Goal: Ask a question

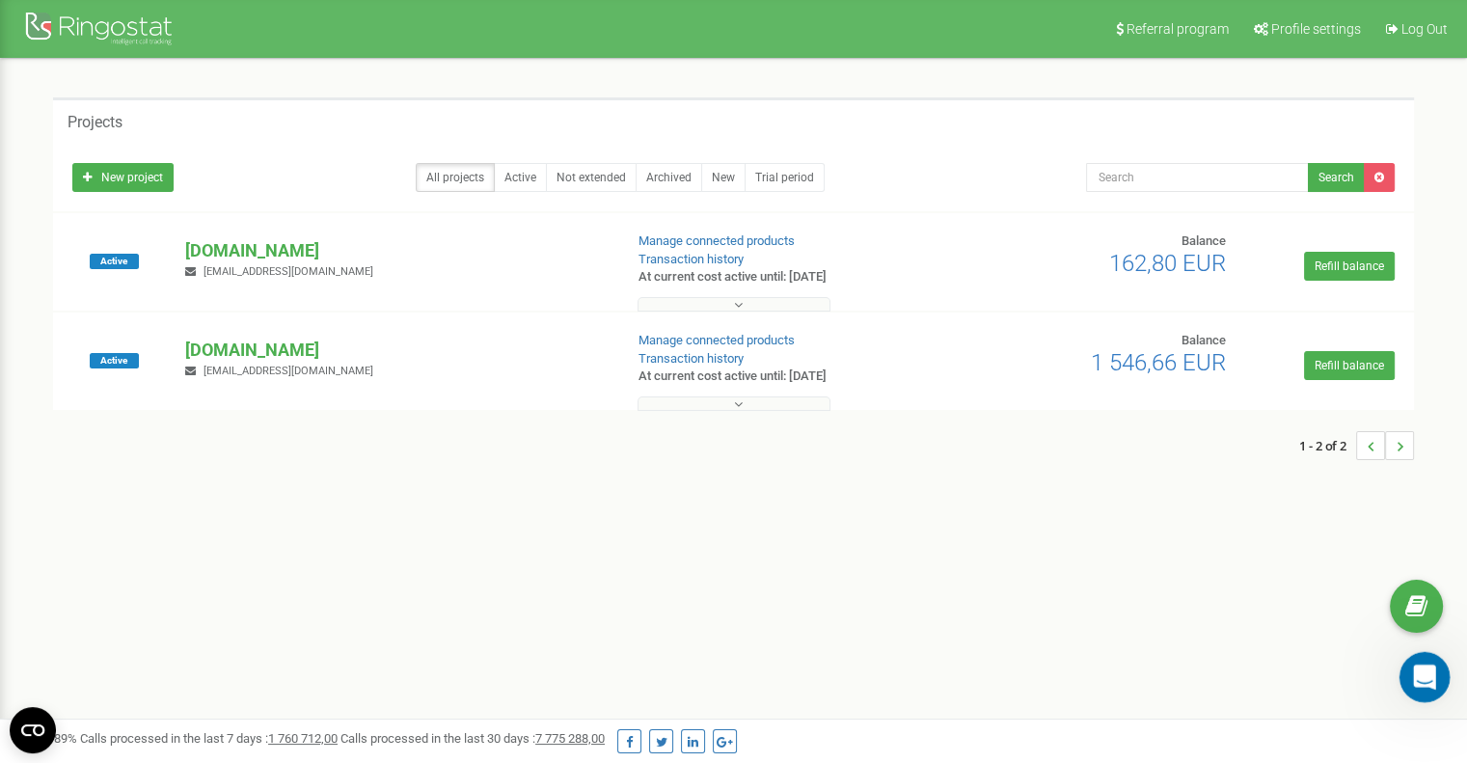
drag, startPoint x: 2815, startPoint y: 1300, endPoint x: 1418, endPoint y: 671, distance: 1531.7
click at [1418, 671] on icon "Otwórz komunikator Intercom" at bounding box center [1423, 675] width 32 height 32
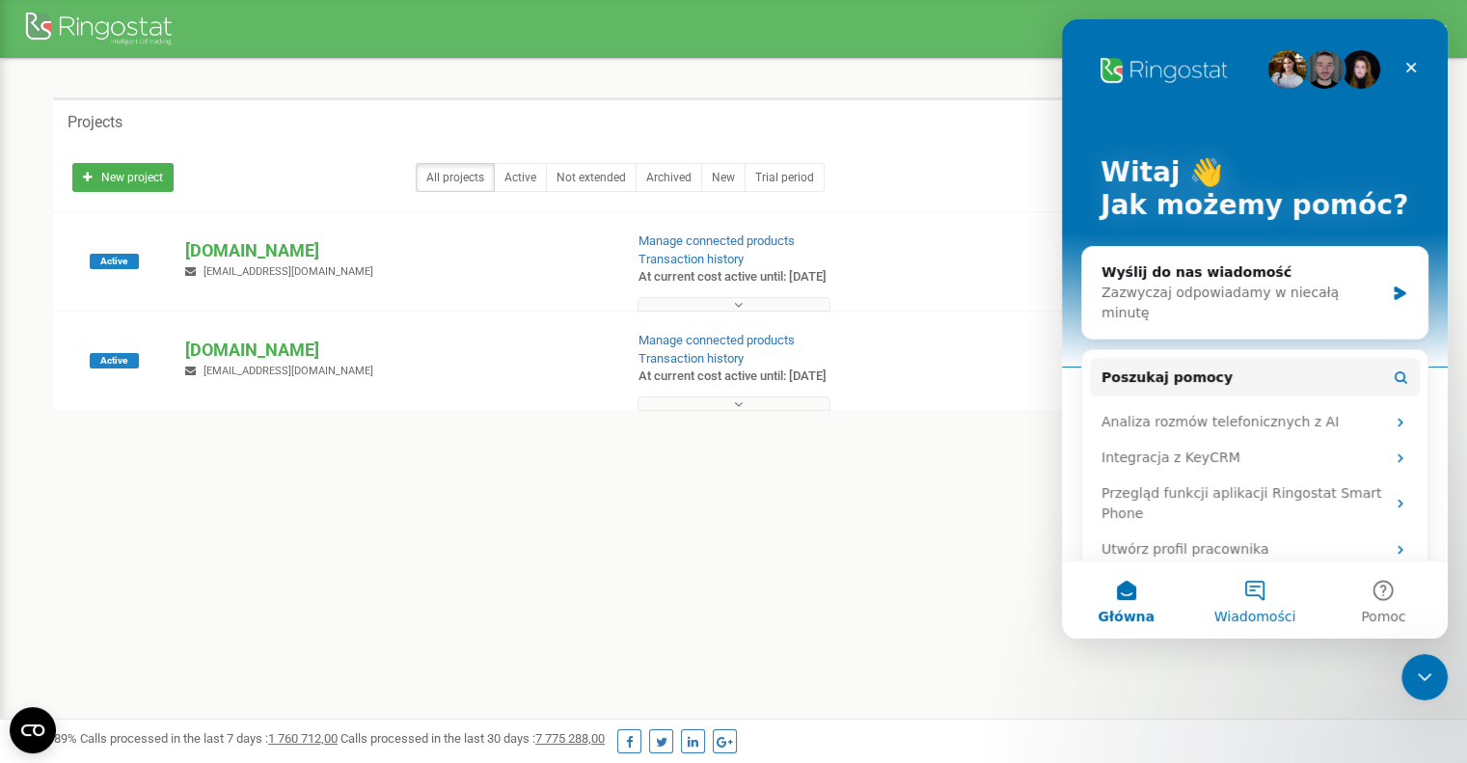
click at [1271, 589] on button "Wiadomości" at bounding box center [1255, 599] width 128 height 77
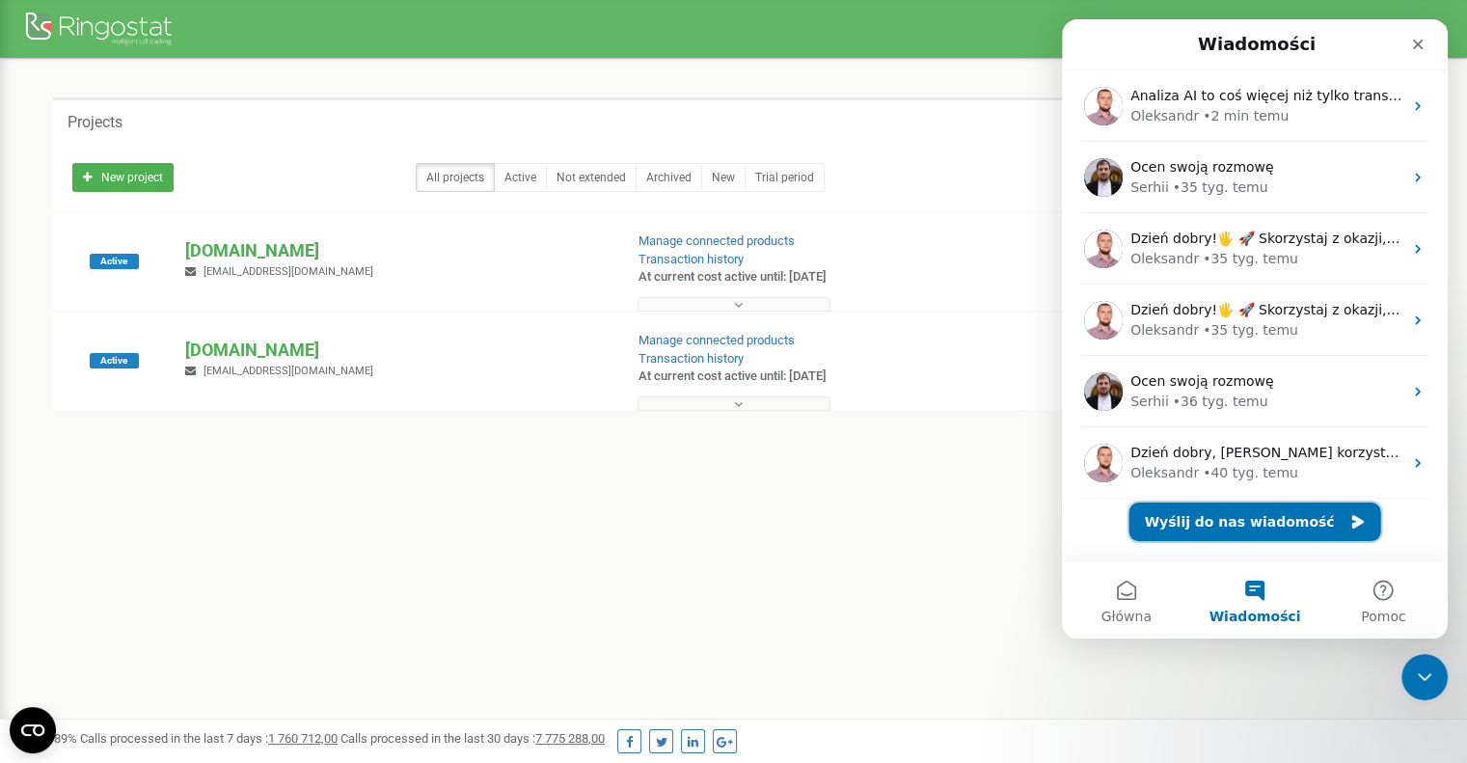
click at [1236, 515] on button "Wyślij do nas wiadomość" at bounding box center [1256, 522] width 252 height 39
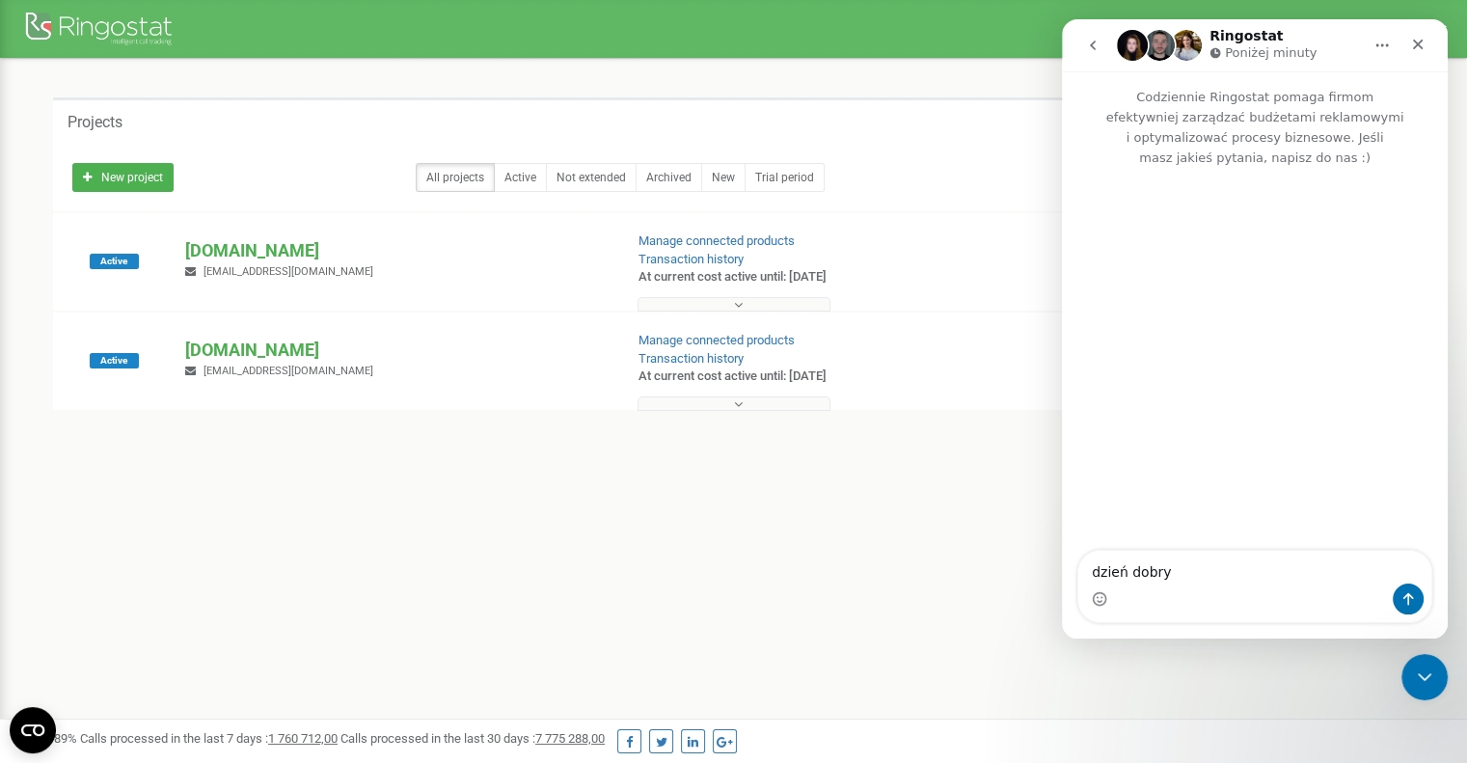
type textarea "dzień dobry"
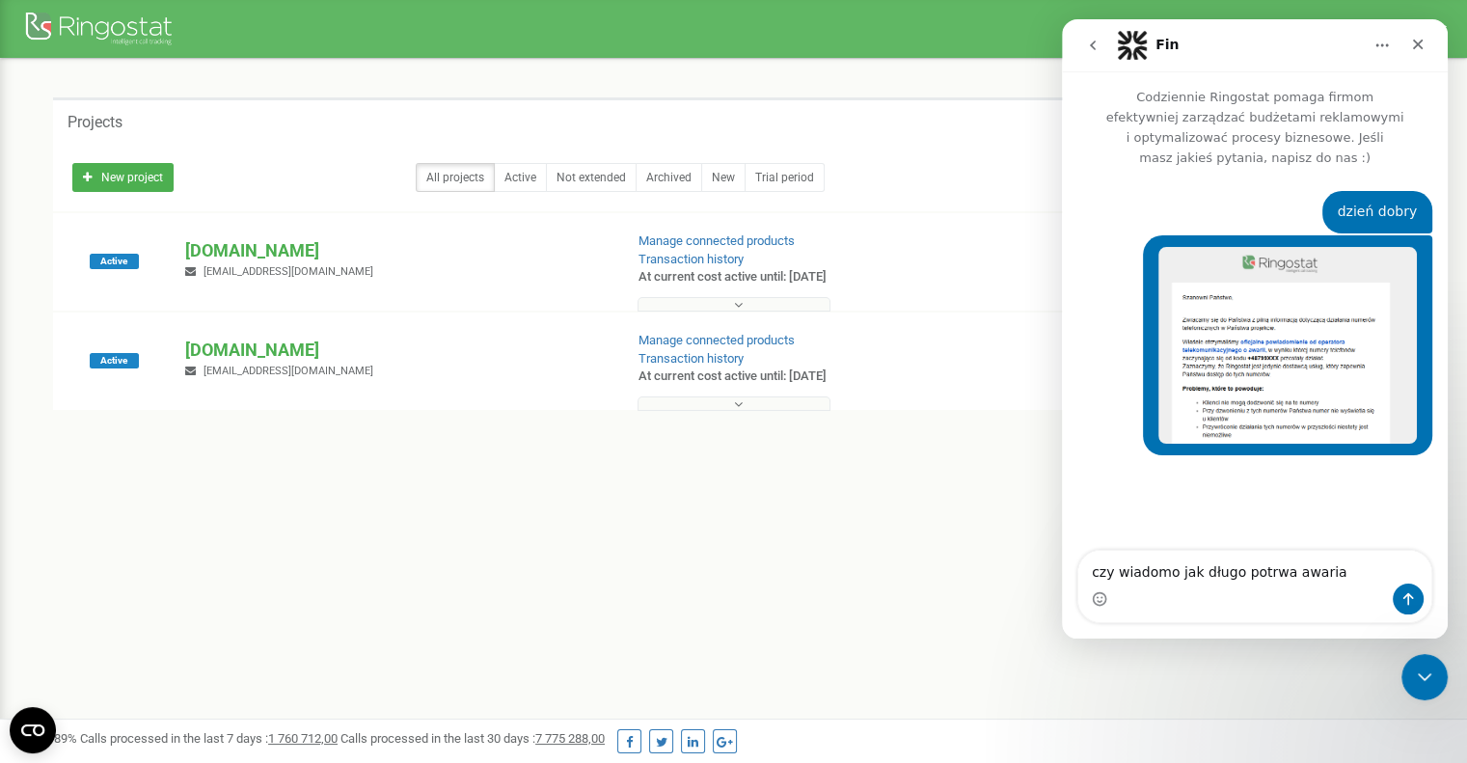
type textarea "czy wiadomo jak długo potrwa awaria?"
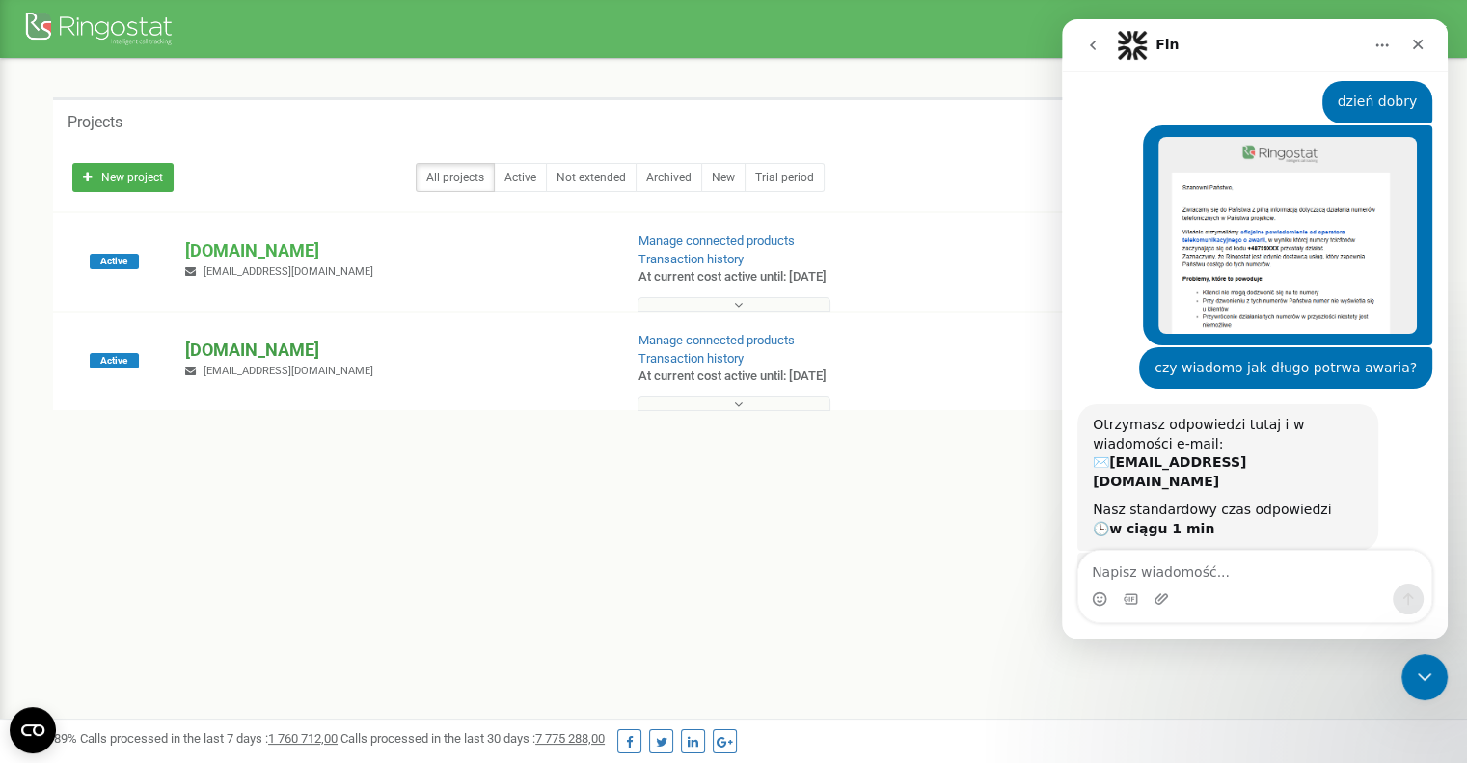
scroll to position [267, 0]
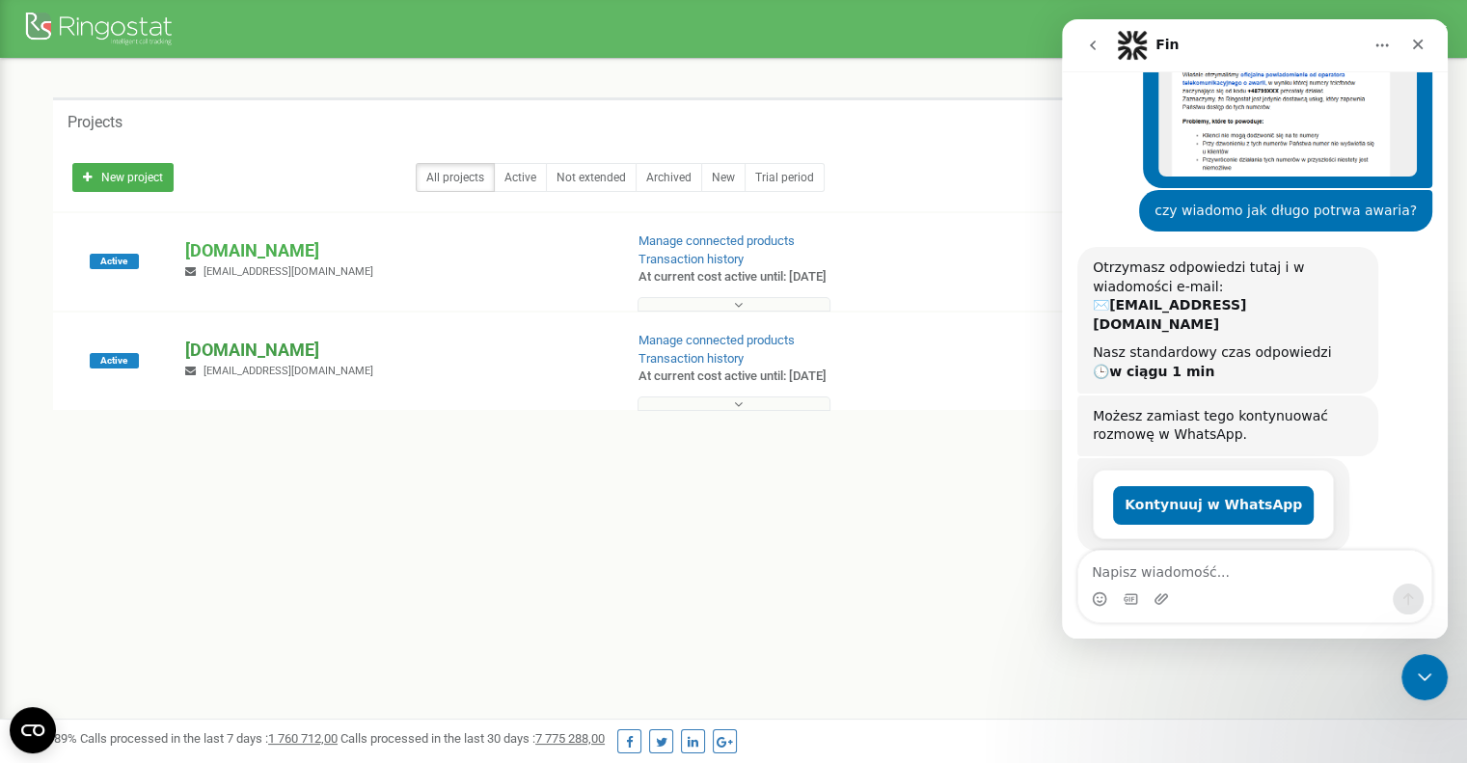
click at [234, 349] on p "[DOMAIN_NAME]" at bounding box center [396, 350] width 422 height 25
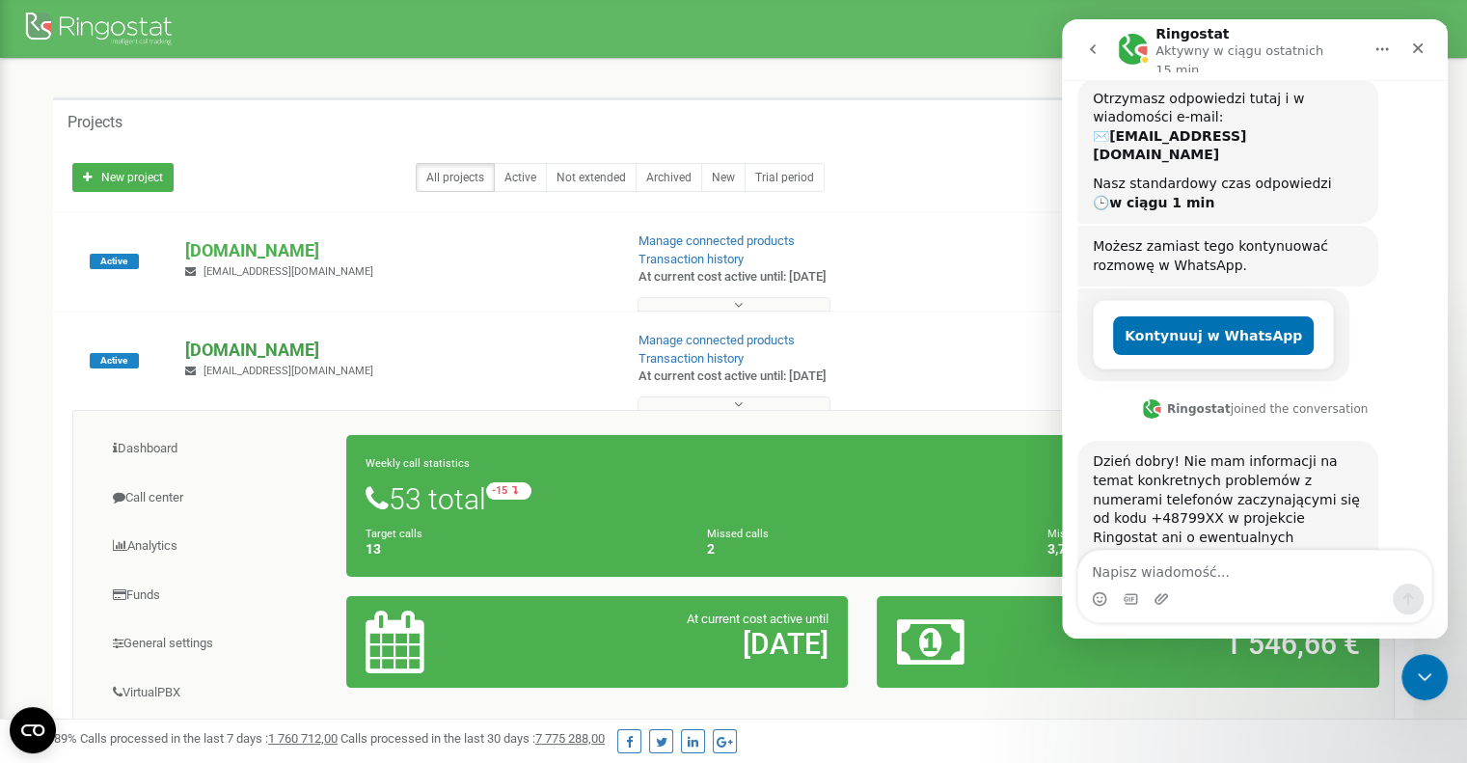
scroll to position [564, 0]
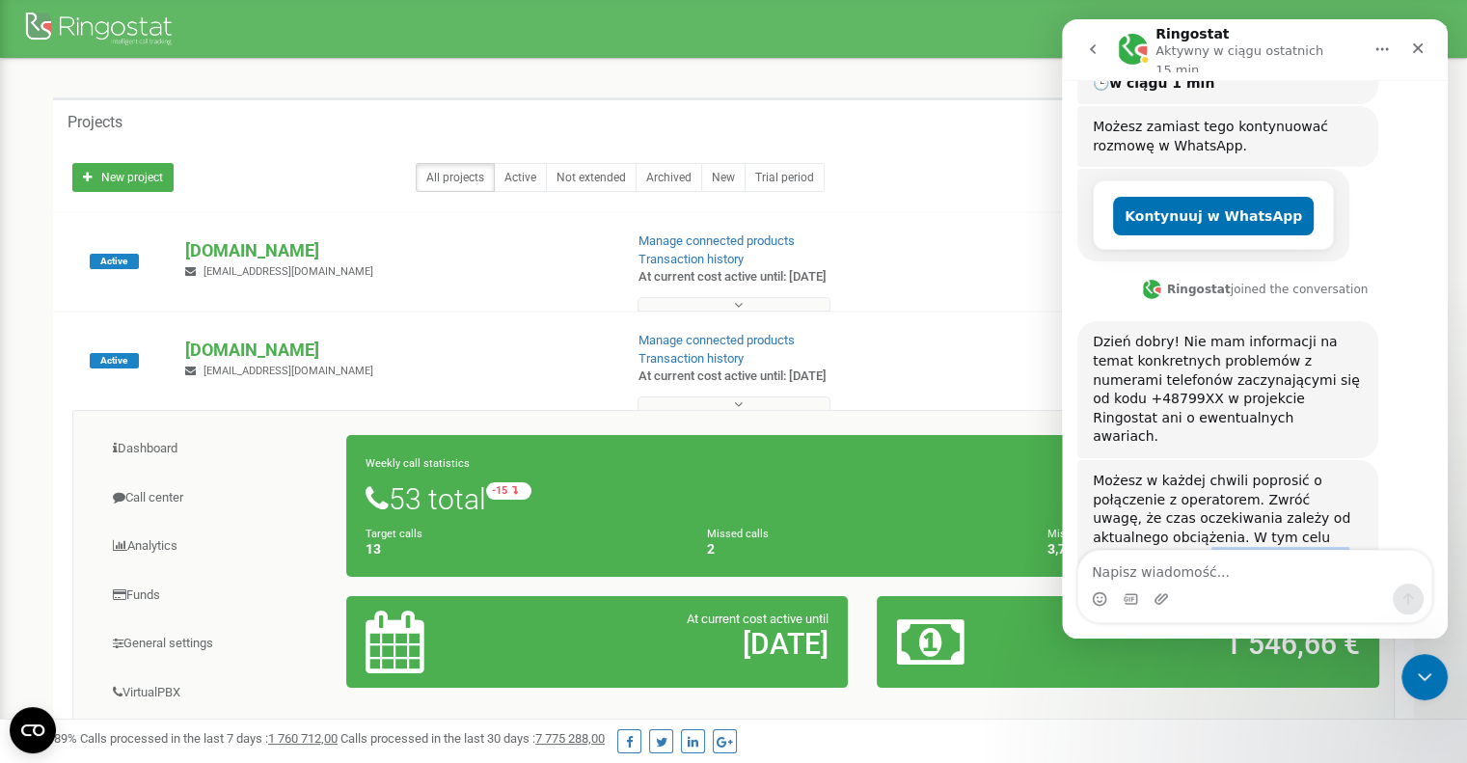
drag, startPoint x: 1217, startPoint y: 493, endPoint x: 1096, endPoint y: 486, distance: 120.8
click at [1096, 486] on div "Możesz w każdej chwili poprosić o połączenie z operatorem. Zwróć uwagę, że czas…" at bounding box center [1228, 519] width 270 height 95
copy div "Połącz z operatorem"
click at [1178, 586] on div "Komunikator Intercom" at bounding box center [1255, 599] width 353 height 31
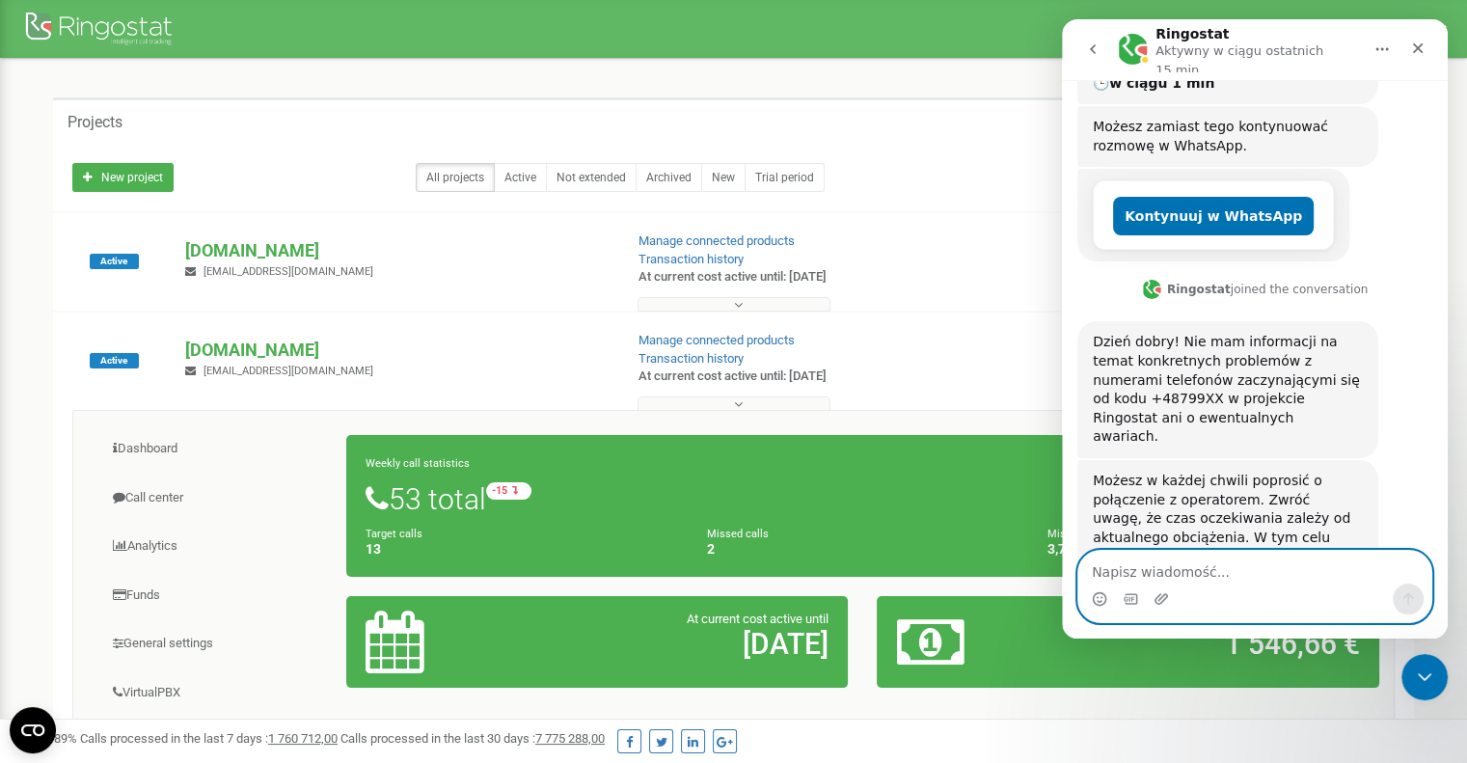
click at [1167, 569] on textarea "Napisz wiadomość..." at bounding box center [1255, 567] width 353 height 33
paste textarea "Połącz z operatorem"
type textarea "Połącz z operatorem"
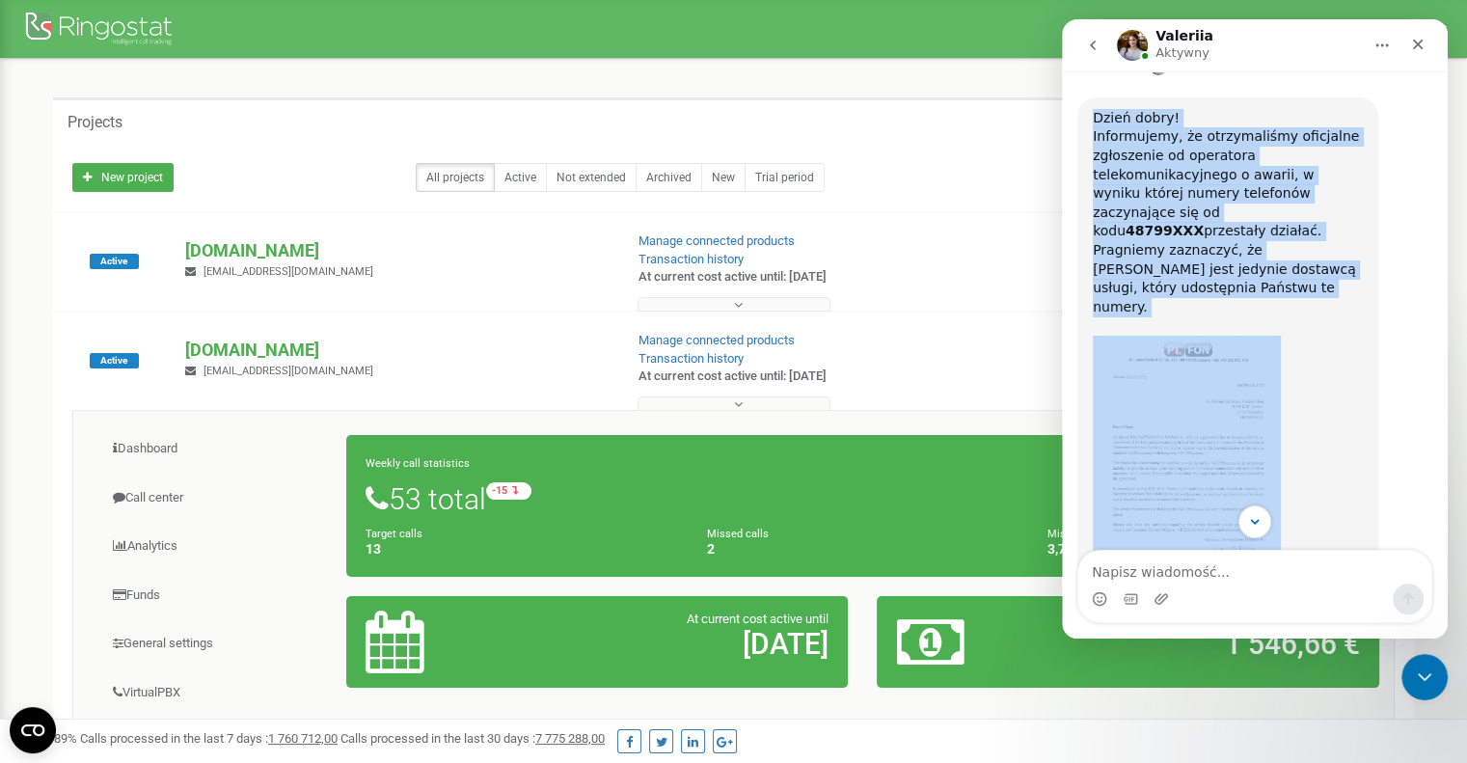
scroll to position [1465, 0]
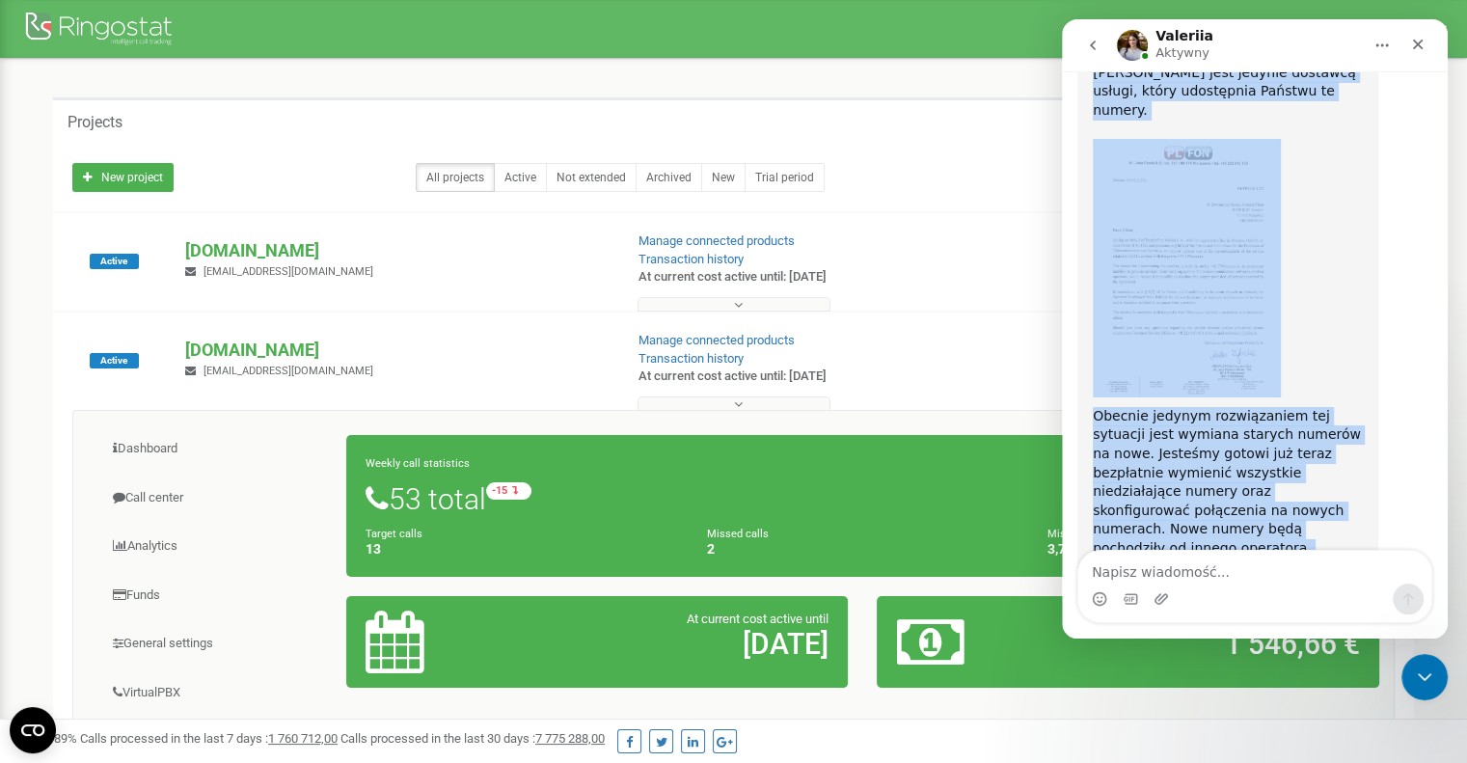
drag, startPoint x: 1085, startPoint y: 219, endPoint x: 1368, endPoint y: 505, distance: 401.8
click at [1368, 505] on div "Dzień dobry! Informujemy, że otrzymaliśmy oficjalne zgłoszenie od operatora tel…" at bounding box center [1228, 302] width 301 height 802
copy div "Dzień dobry! Informujemy, że otrzymaliśmy oficjalne zgłoszenie od operatora tel…"
click at [1394, 314] on div "Dzień dobry! Informujemy, że otrzymaliśmy oficjalne zgłoszenie od operatora tel…" at bounding box center [1255, 323] width 355 height 844
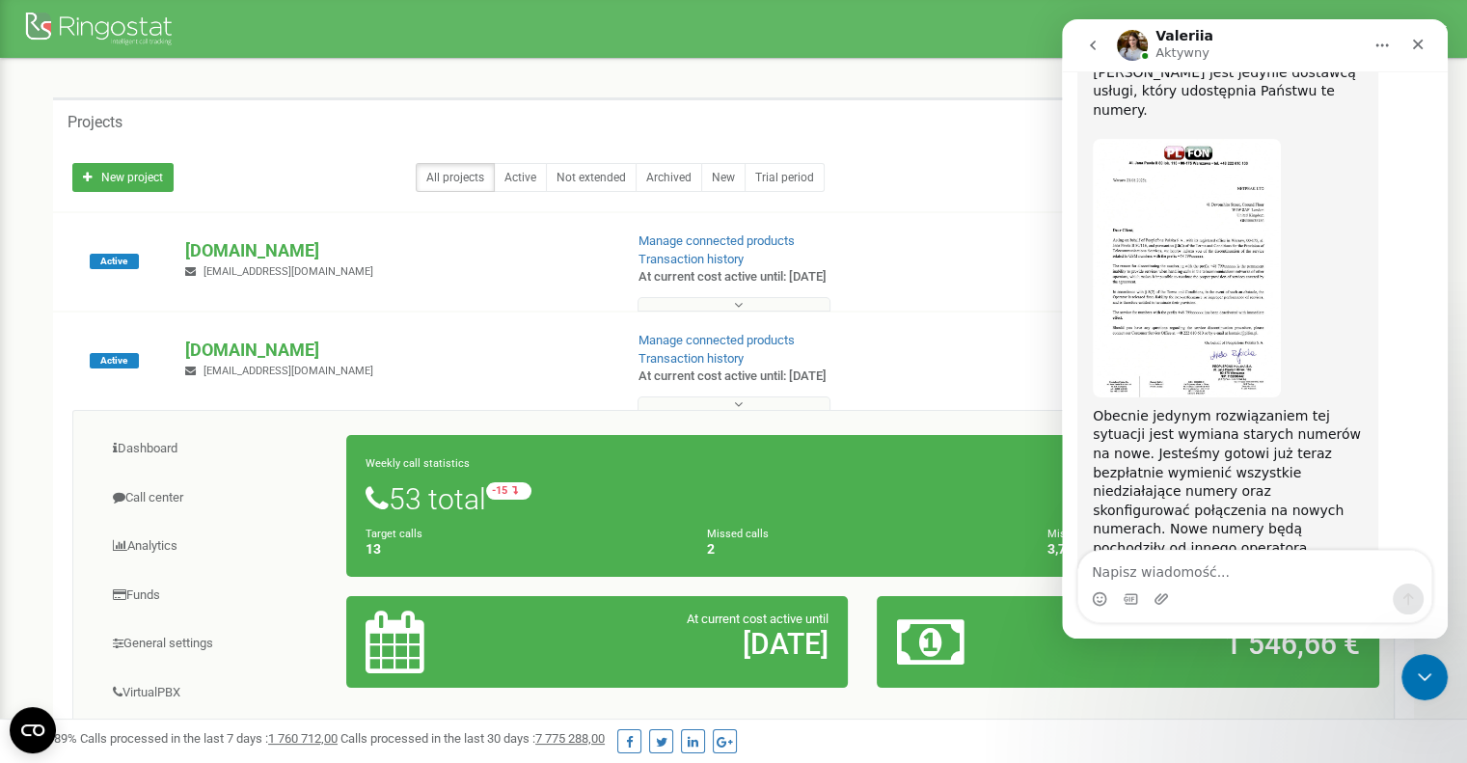
scroll to position [1273, 0]
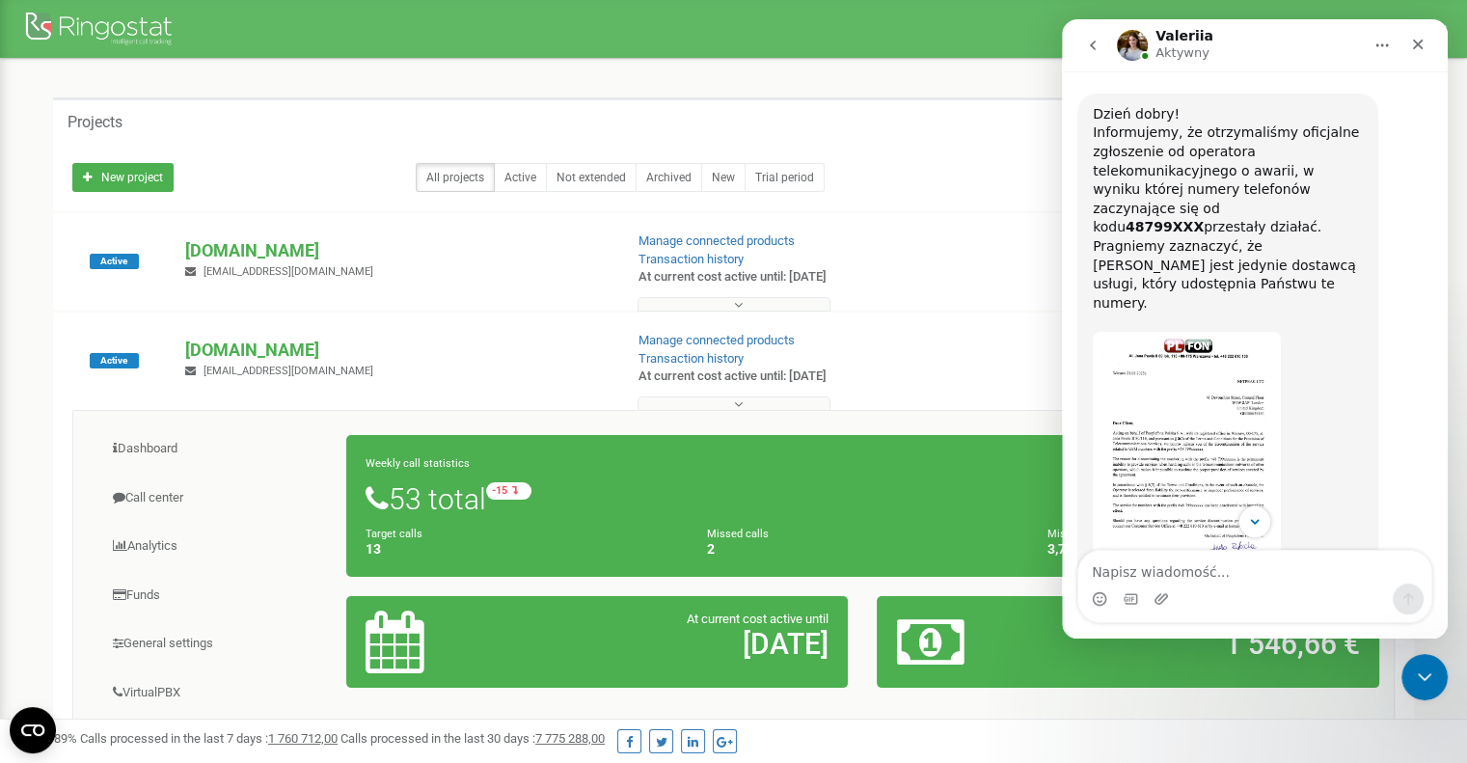
click at [1237, 332] on img "Valeriia mówi…" at bounding box center [1187, 461] width 188 height 259
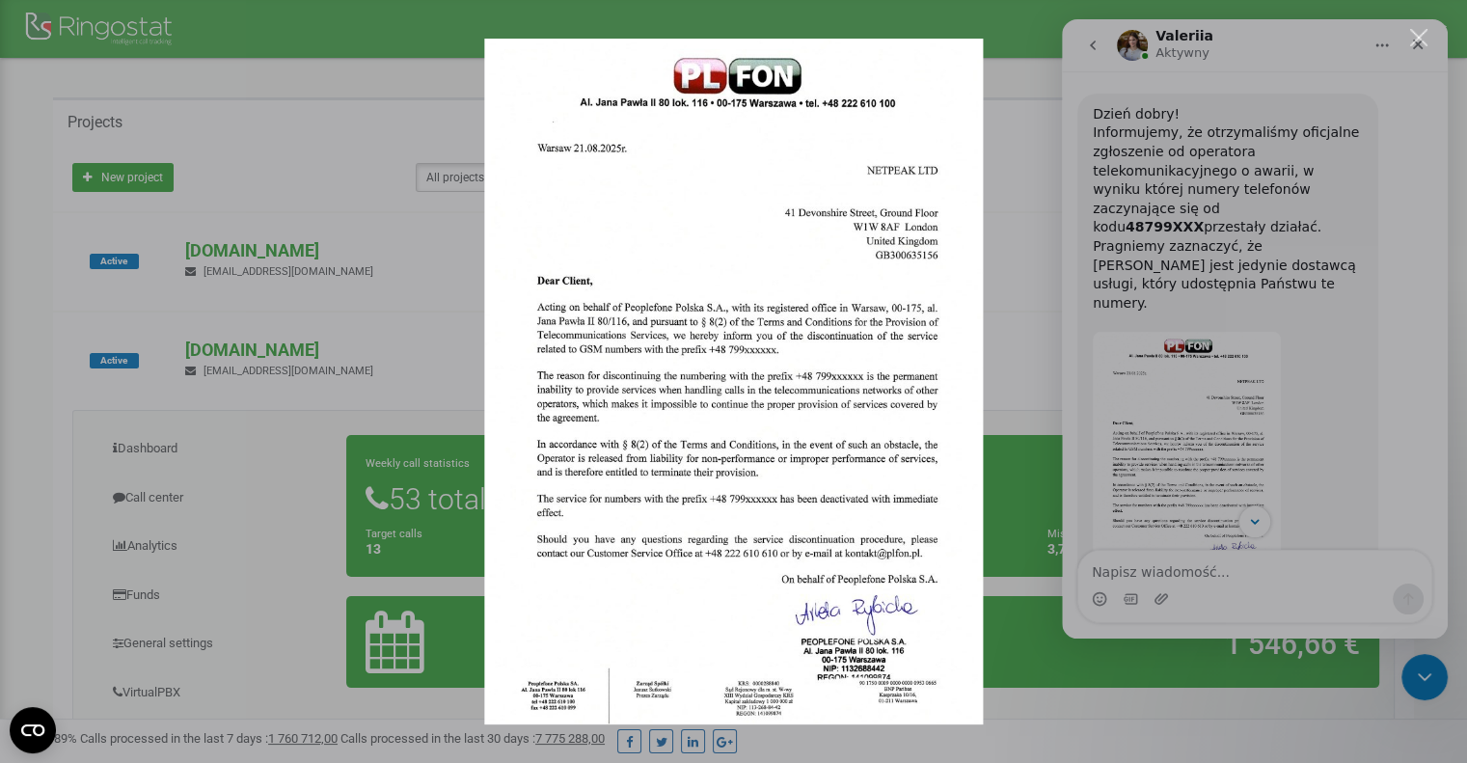
scroll to position [0, 0]
click at [1409, 328] on div "Komunikator Intercom" at bounding box center [733, 381] width 1467 height 763
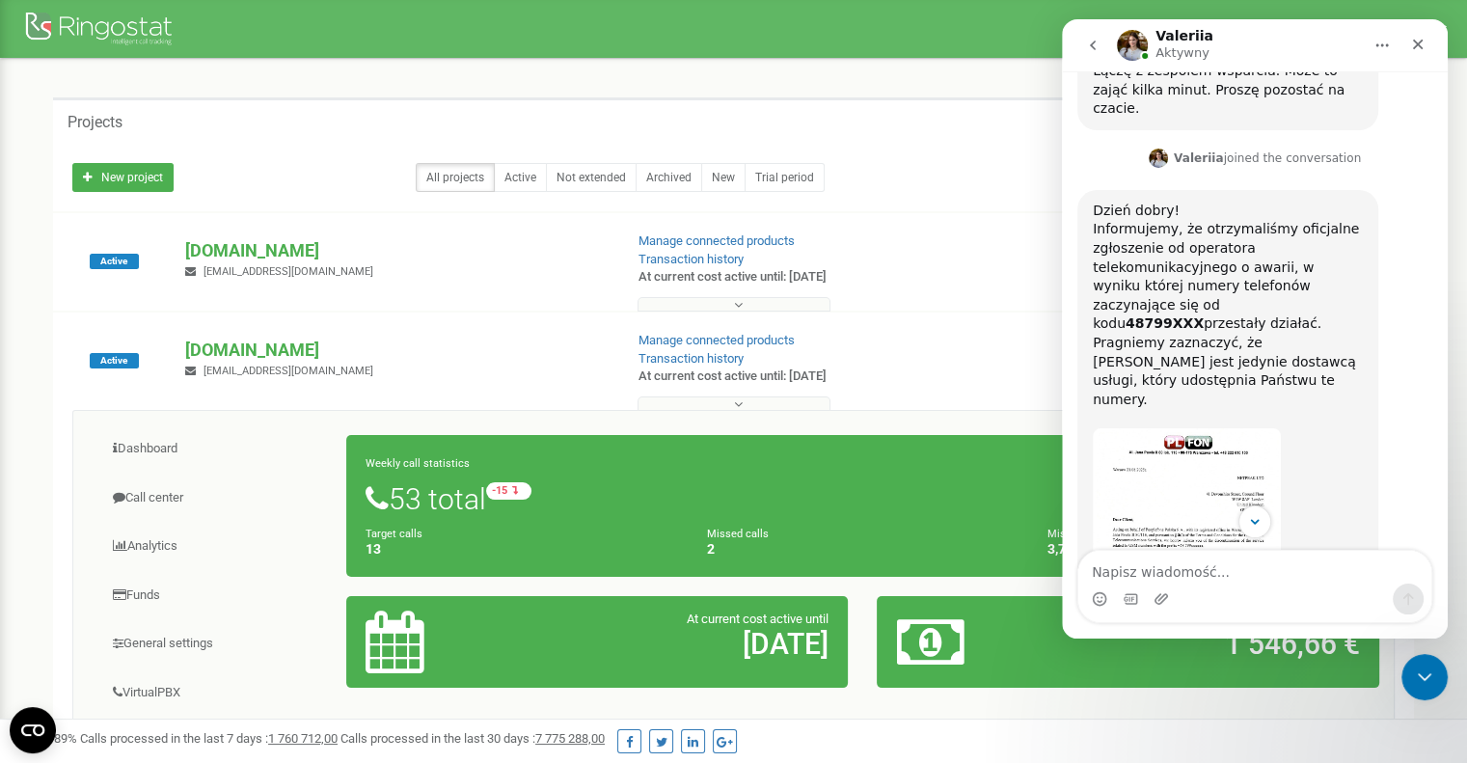
scroll to position [1465, 0]
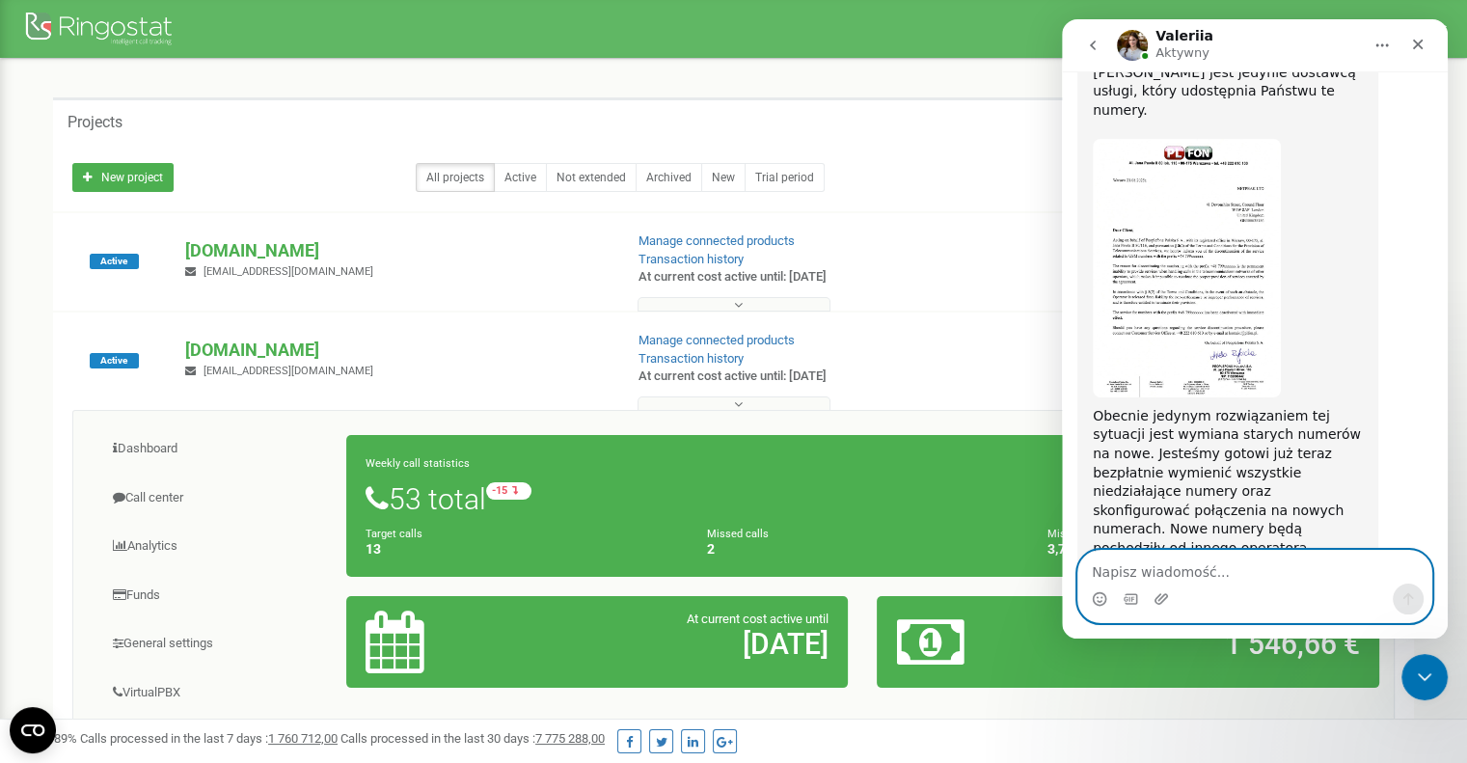
click at [1191, 576] on textarea "Napisz wiadomość..." at bounding box center [1255, 567] width 353 height 33
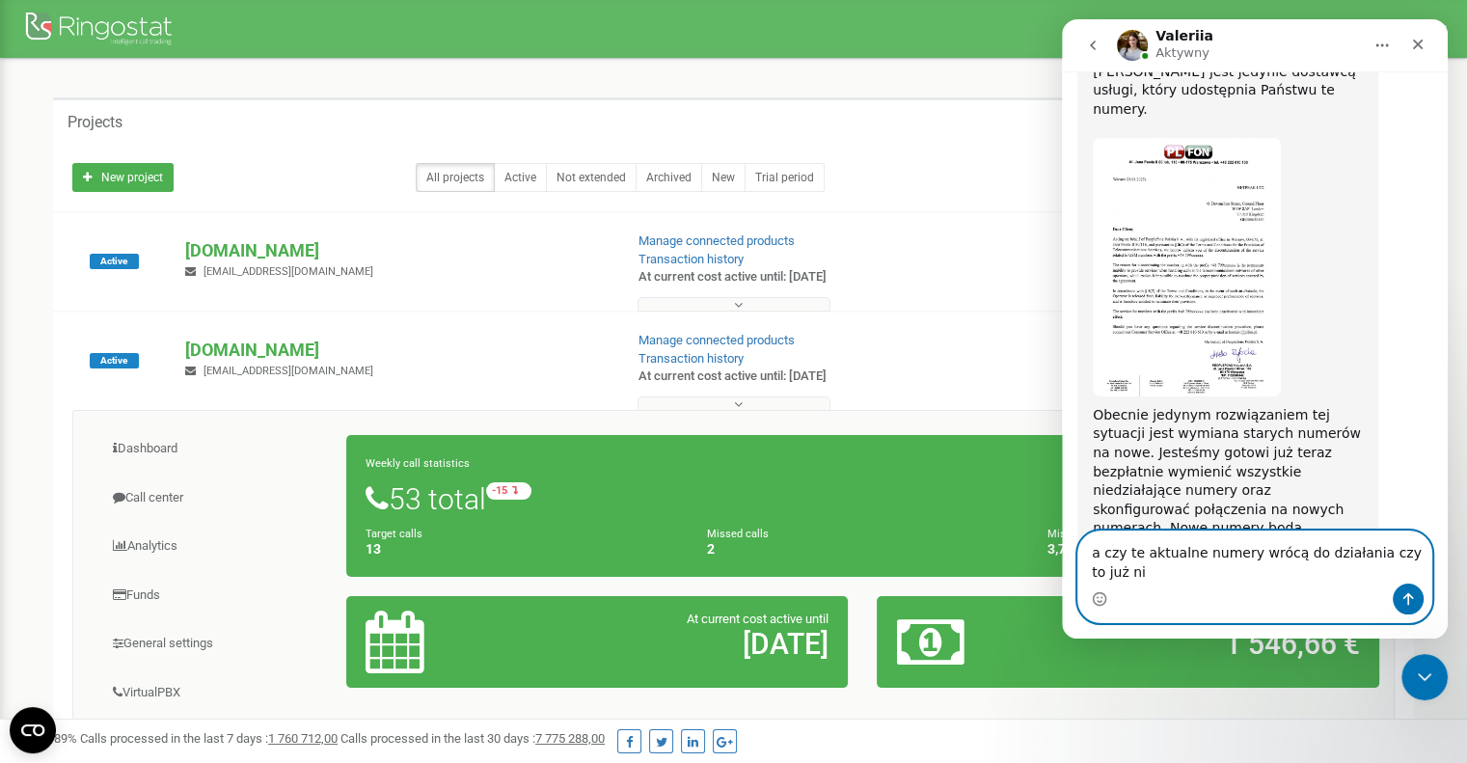
scroll to position [1486, 0]
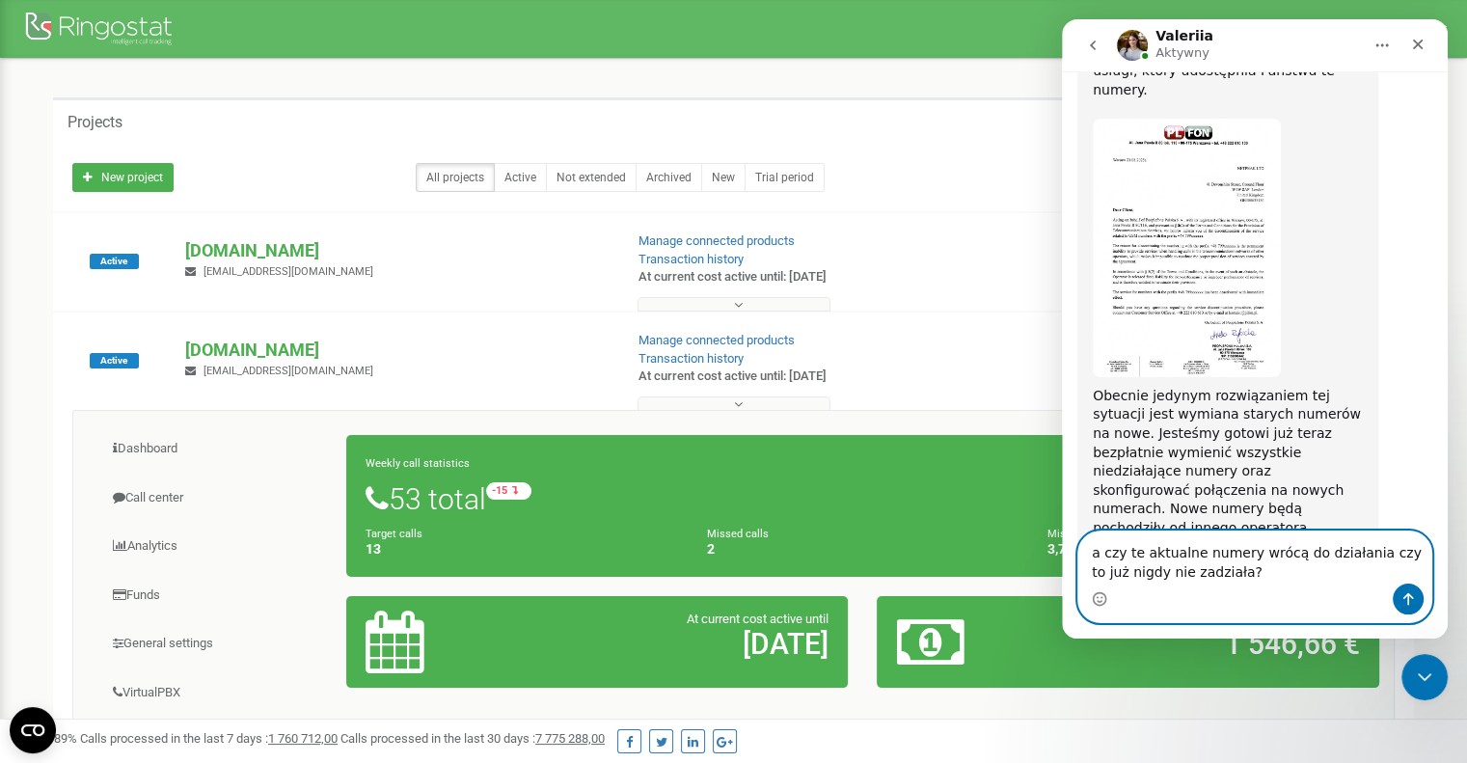
type textarea "a czy te aktualne numery wrócą do działania czy to już nigdy nie zadziała?"
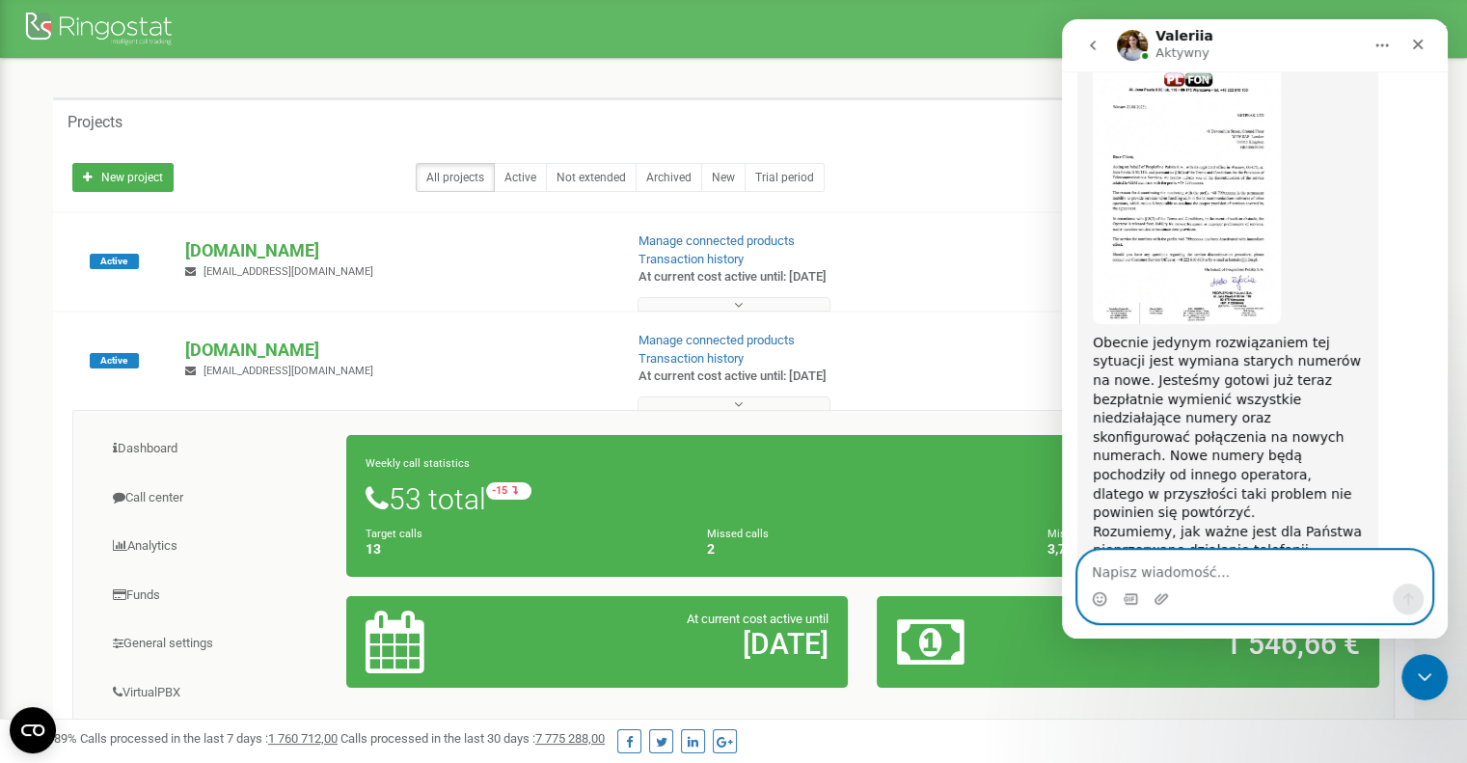
scroll to position [1543, 0]
click at [1256, 567] on textarea "Napisz wiadomość..." at bounding box center [1255, 567] width 353 height 33
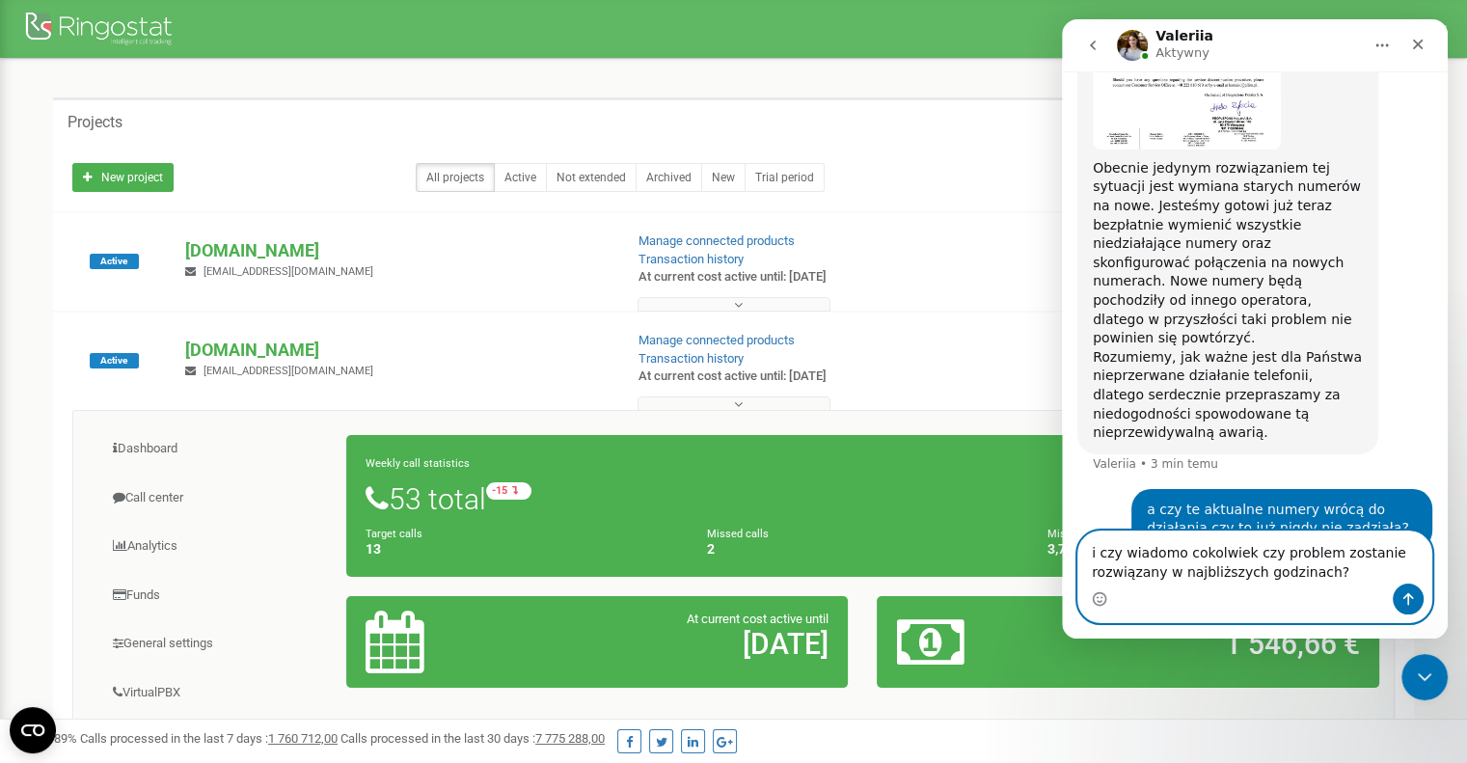
scroll to position [1757, 0]
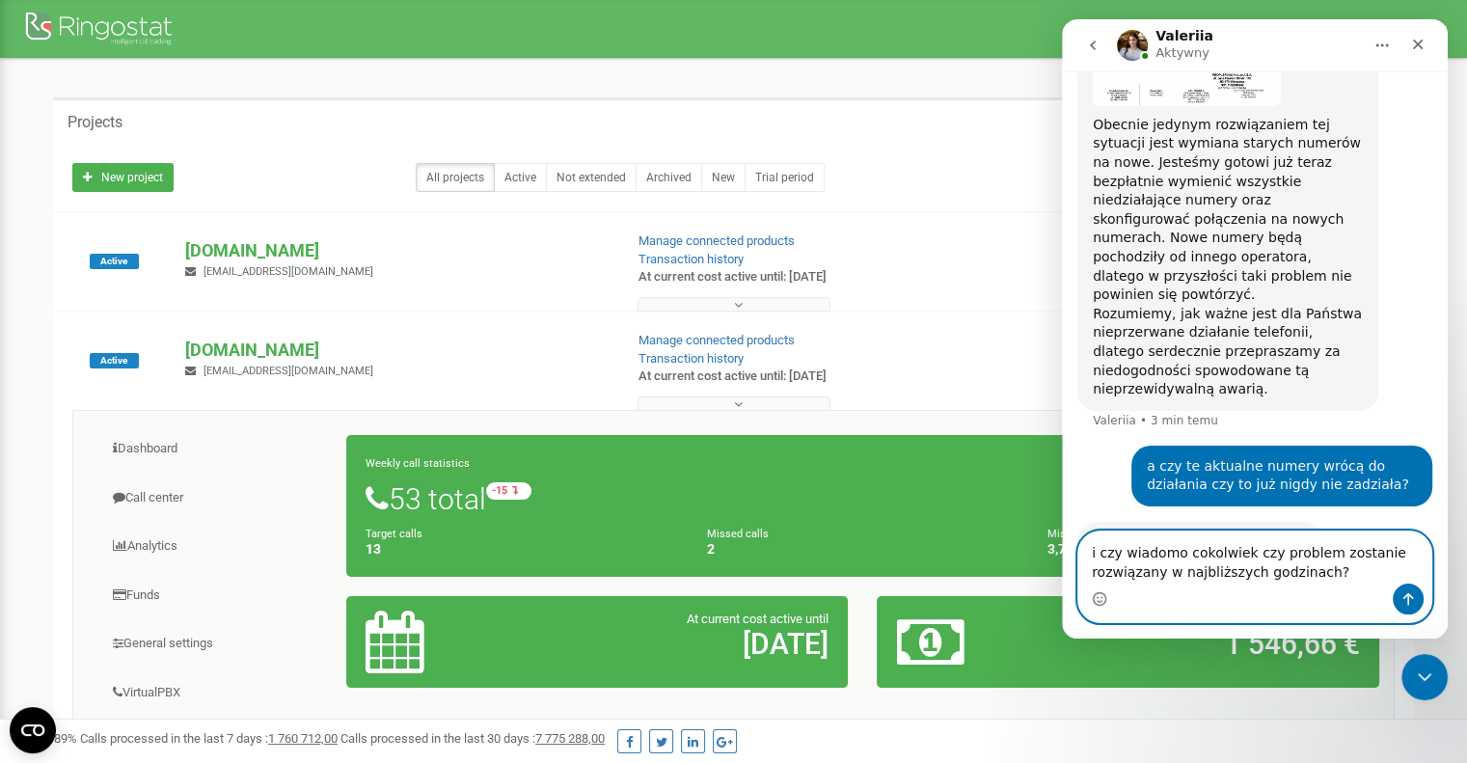
type textarea "i czy wiadomo cokolwiek czy problem zostanie rozwiązany w najbliższych godzinac…"
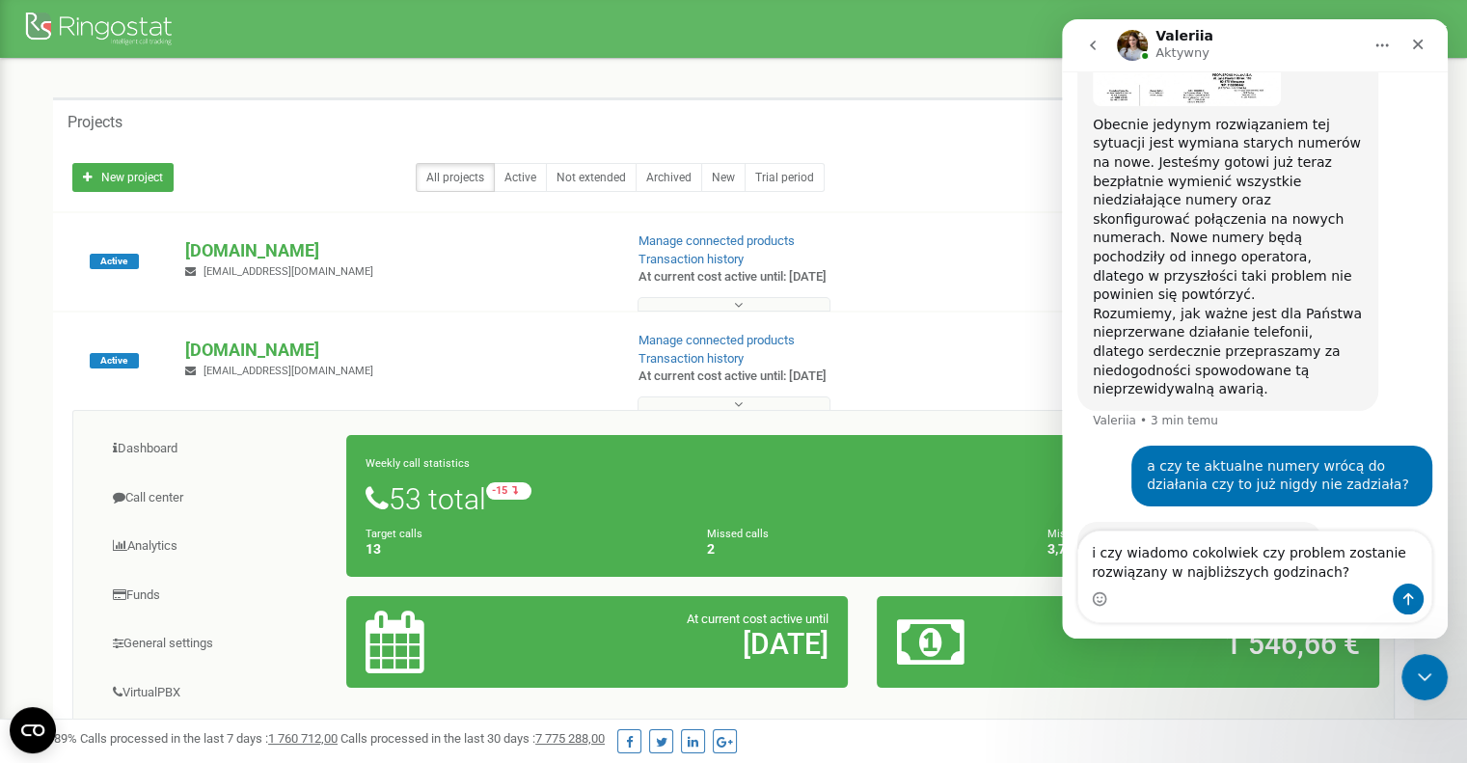
scroll to position [1683, 0]
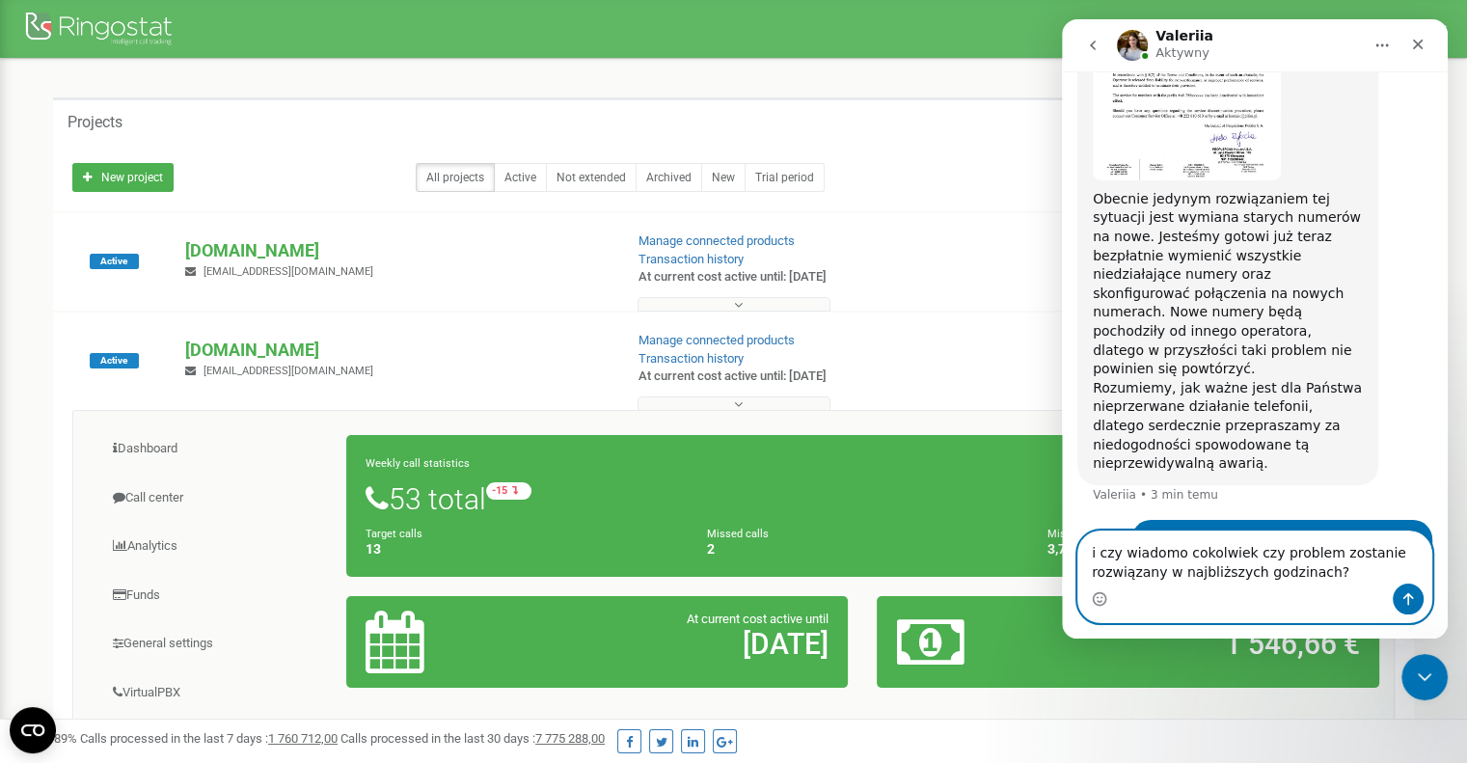
drag, startPoint x: 1327, startPoint y: 578, endPoint x: 1056, endPoint y: 520, distance: 276.3
click html "Valeriia Aktywny Codziennie Ringostat pomaga firmom efektywniej zarządzać budże…"
type textarea "czyli jedna opcja na przywrócenie działania to zmiana numerów tak?"
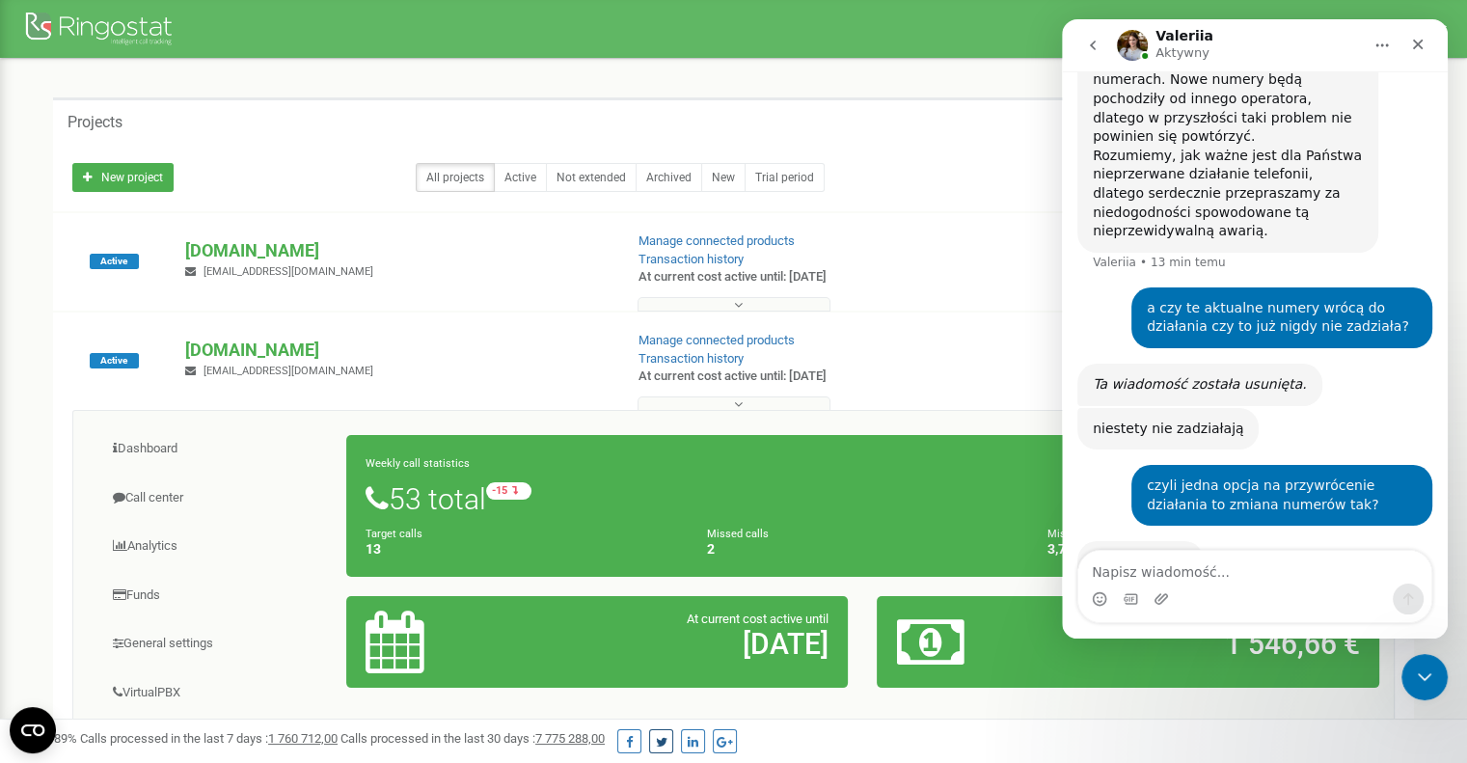
scroll to position [1841, 0]
